Goal: Transaction & Acquisition: Book appointment/travel/reservation

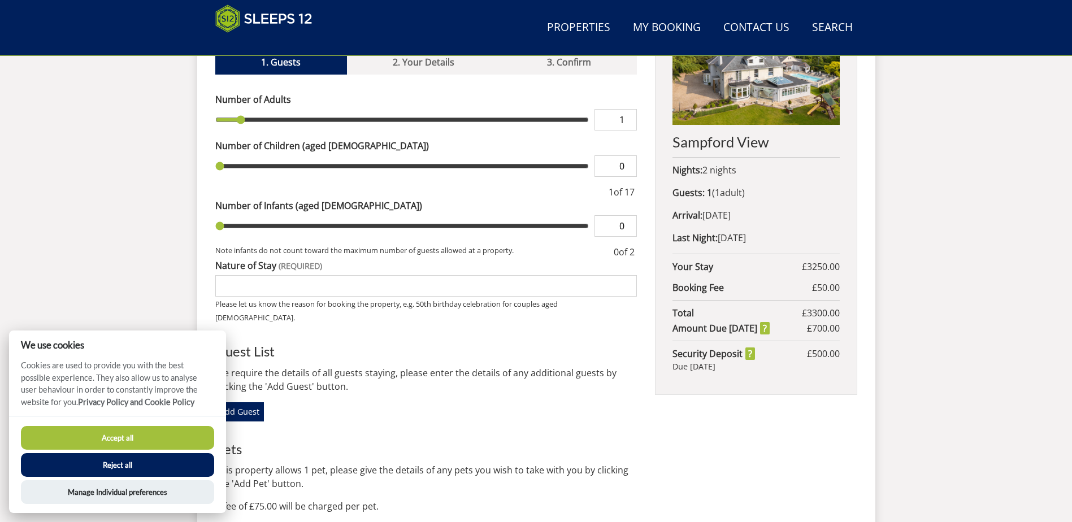
click at [127, 438] on button "Accept all" at bounding box center [117, 438] width 193 height 24
checkbox input "true"
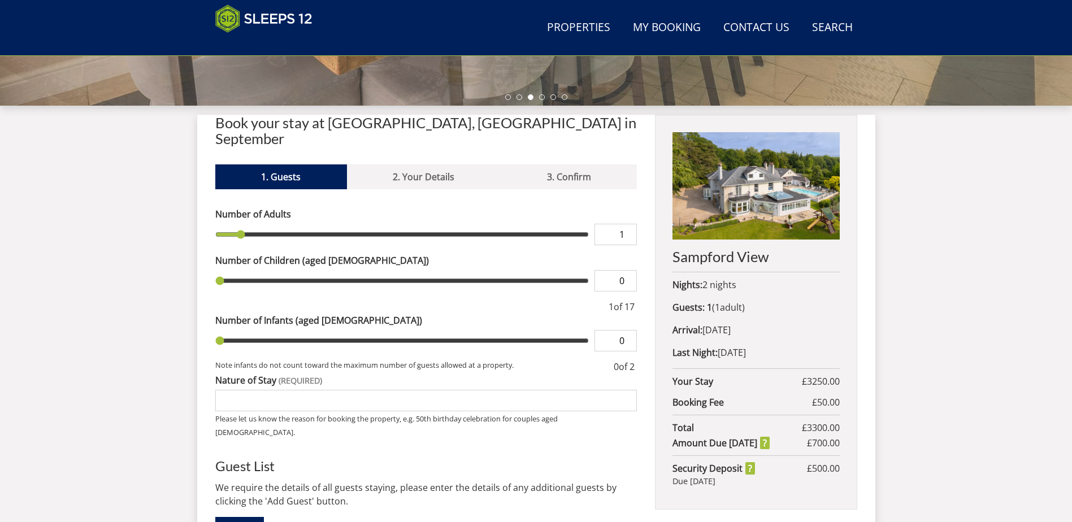
scroll to position [360, 0]
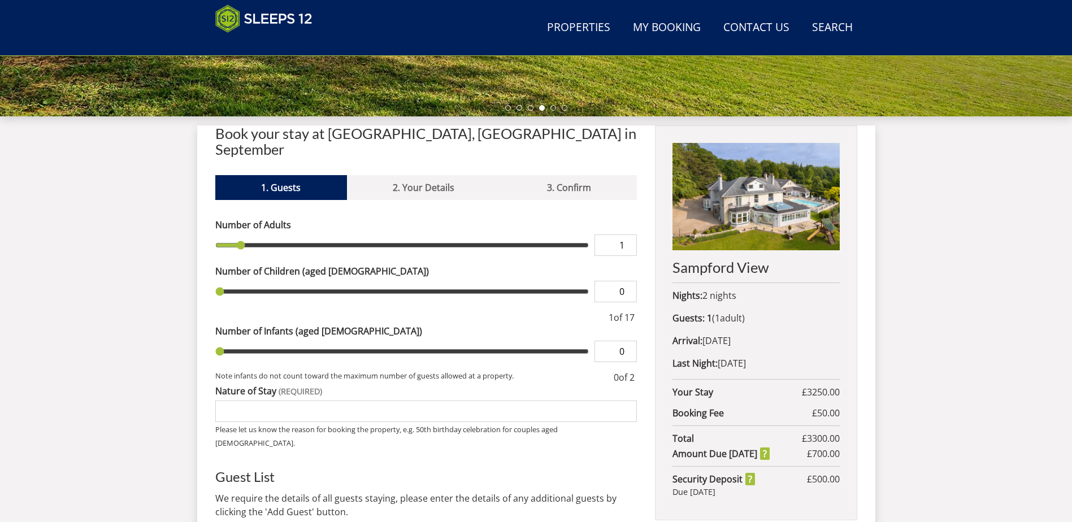
click at [250, 401] on input "Nature of Stay" at bounding box center [426, 411] width 422 height 21
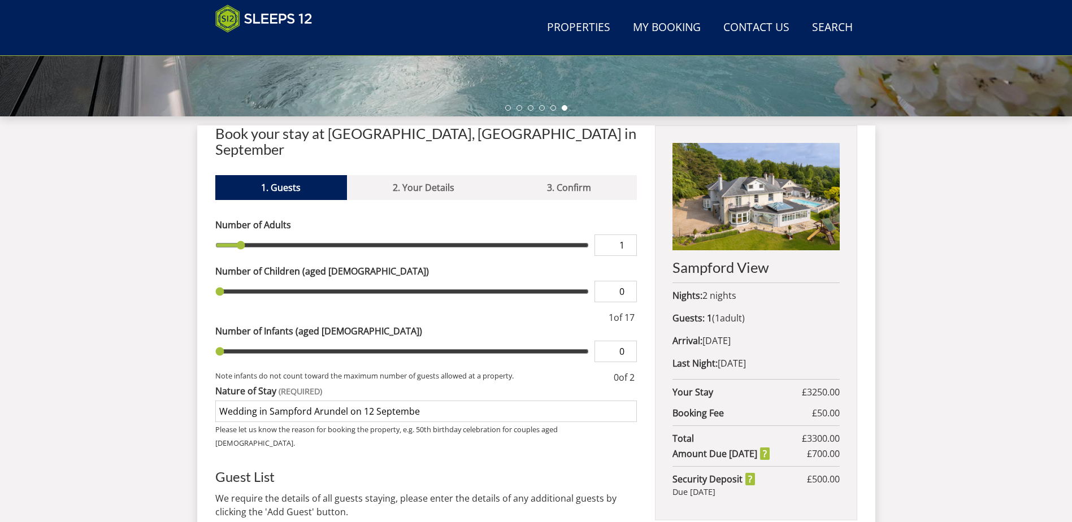
type input "Wedding in Sampford Arundel on 12 September"
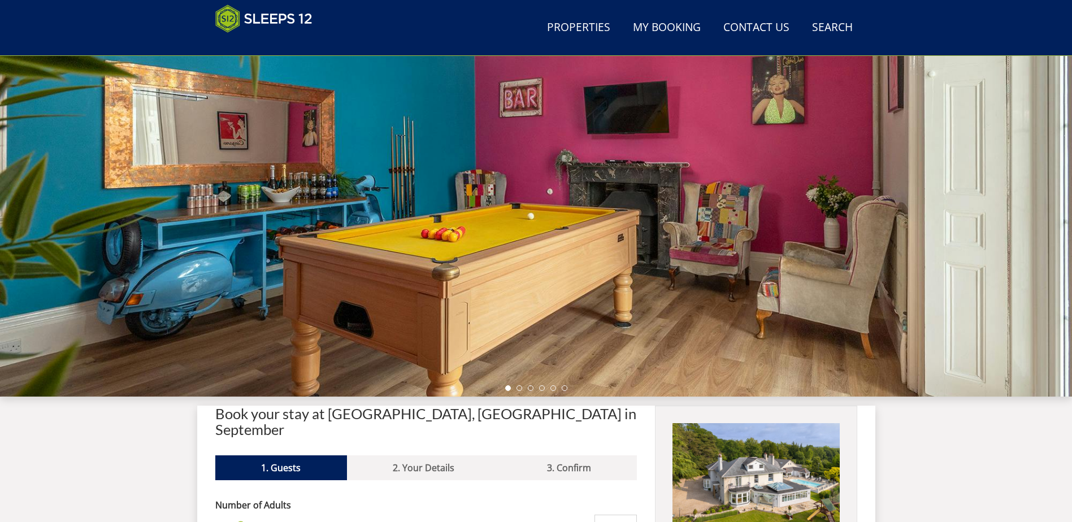
scroll to position [0, 0]
